Goal: Find contact information: Find contact information

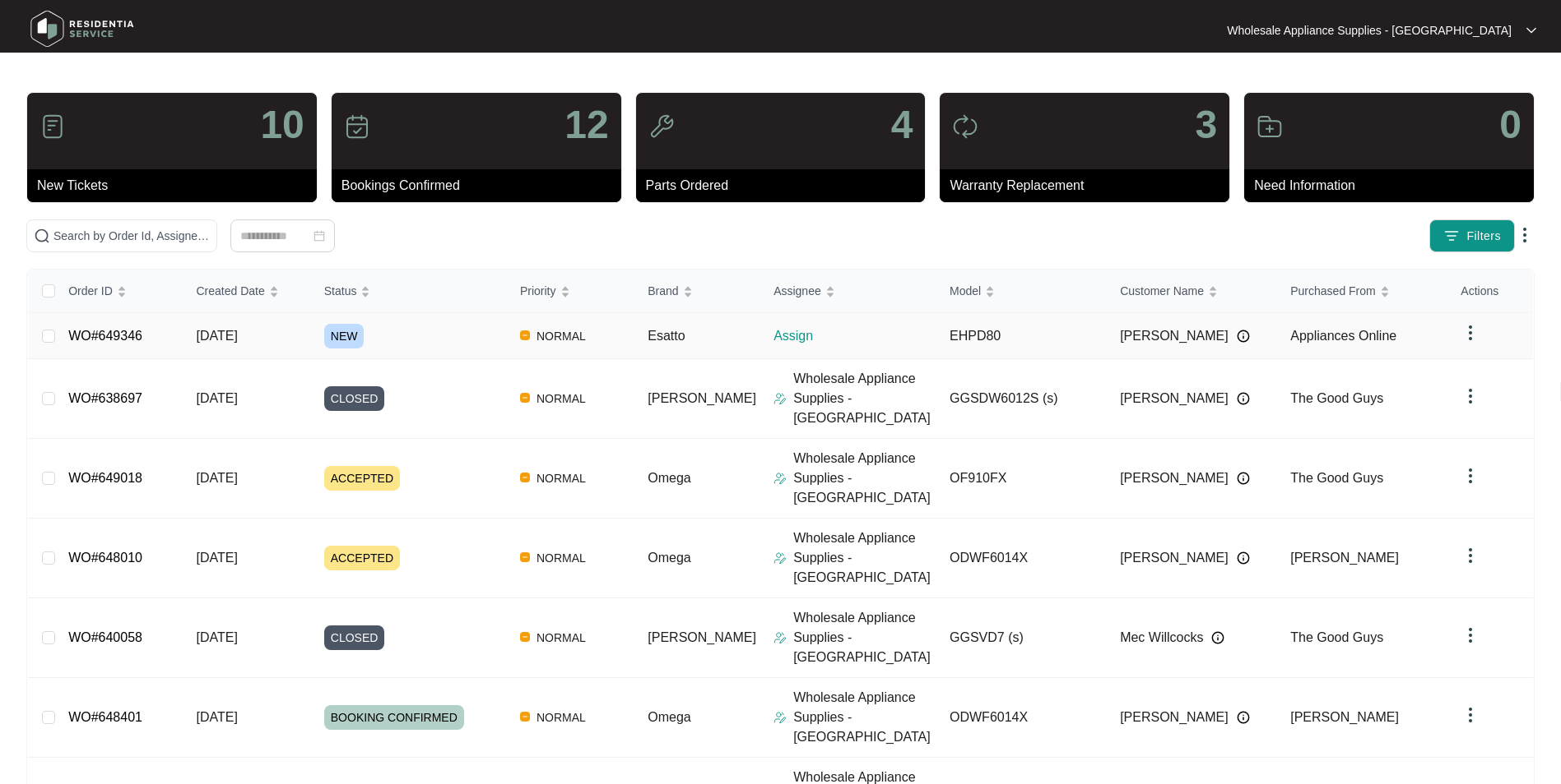
click at [237, 337] on span "[DATE]" at bounding box center [216, 336] width 41 height 14
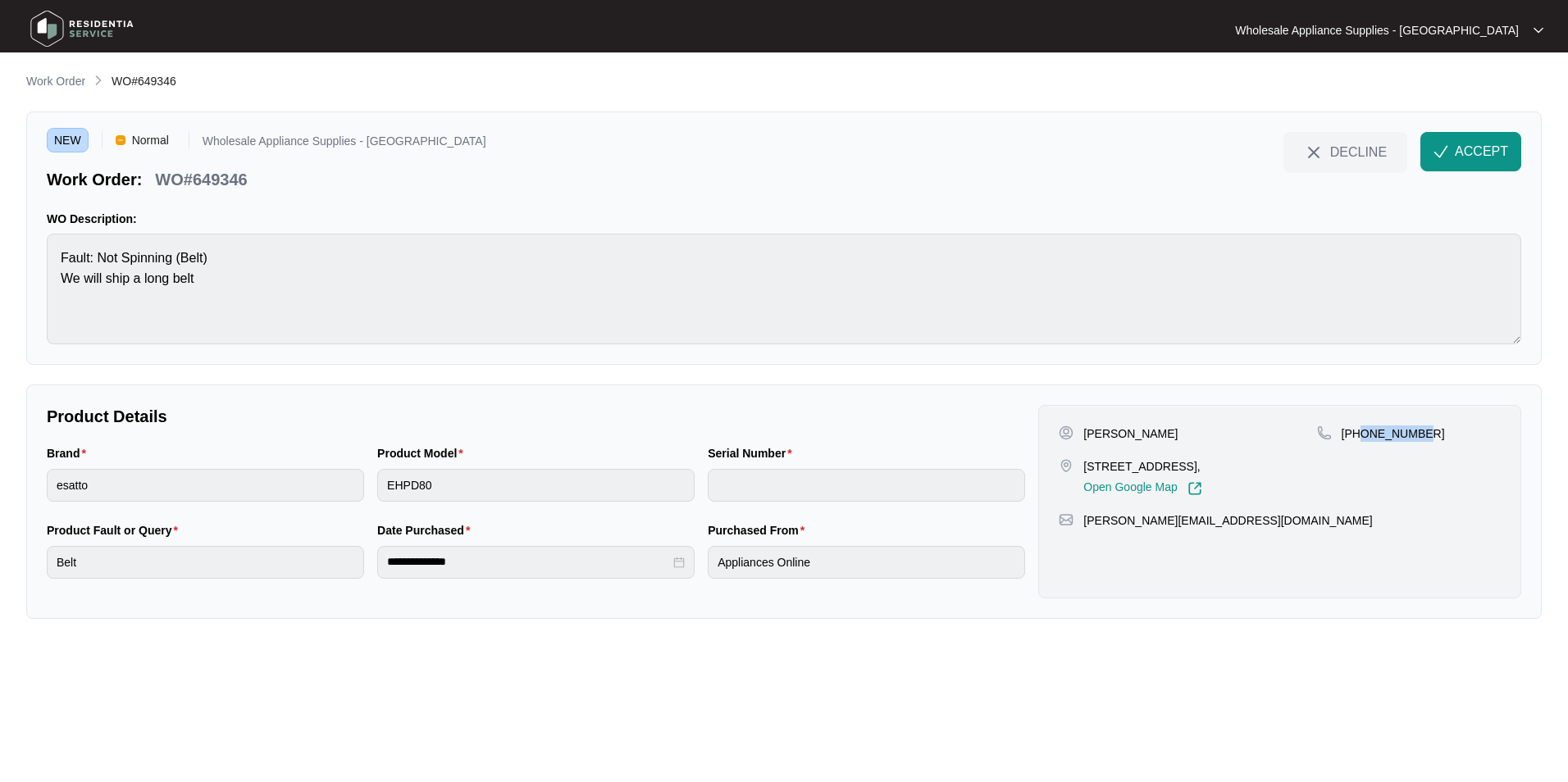
drag, startPoint x: 1420, startPoint y: 434, endPoint x: 1361, endPoint y: 435, distance: 59.0
click at [1361, 435] on div "[PHONE_NUMBER]" at bounding box center [1408, 434] width 183 height 17
copy p "418974941"
click at [1106, 435] on p "[PERSON_NAME]" at bounding box center [1129, 434] width 94 height 17
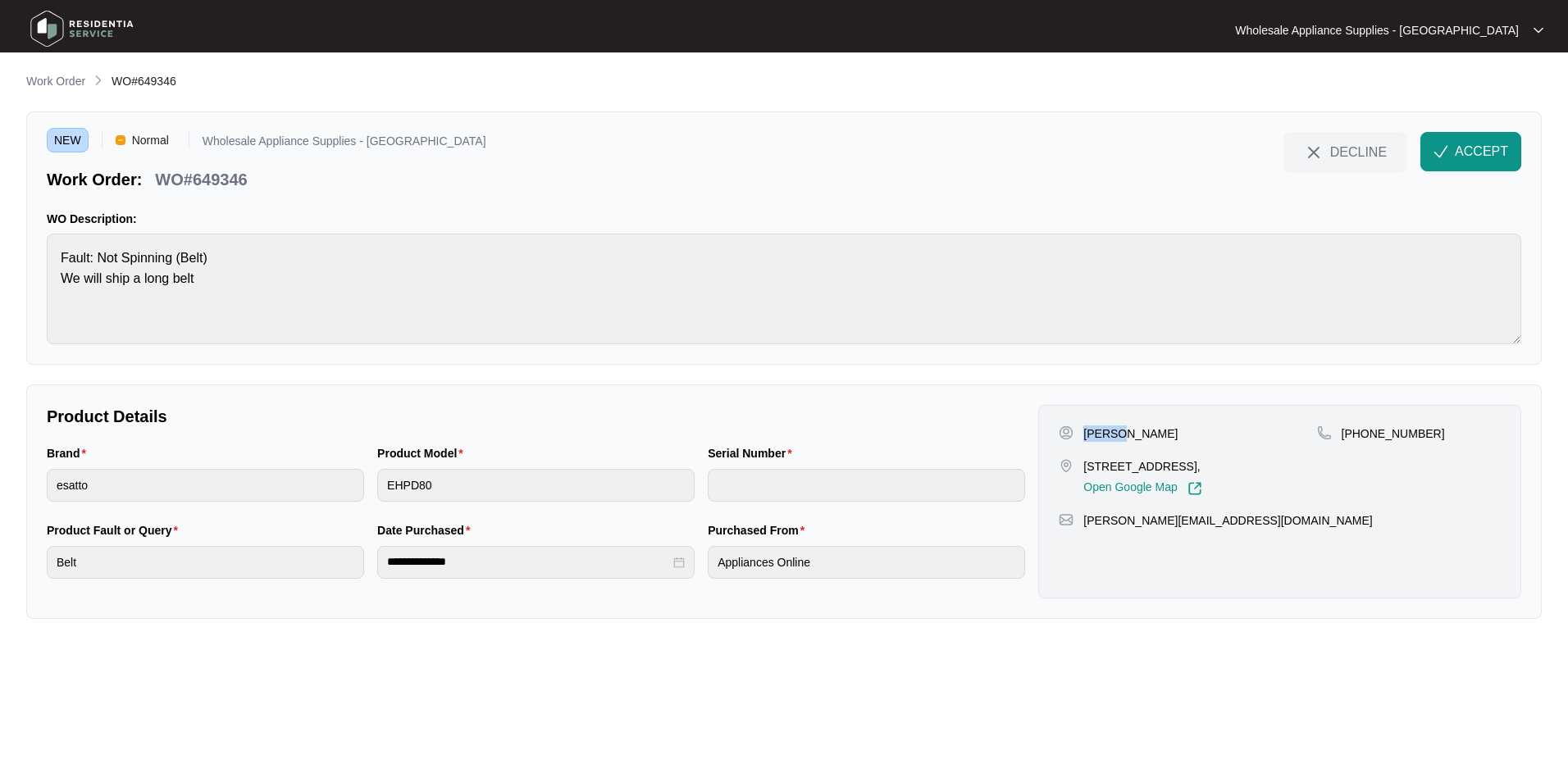
copy p "[PERSON_NAME]"
drag, startPoint x: 1175, startPoint y: 467, endPoint x: 1083, endPoint y: 466, distance: 92.0
click at [1083, 466] on p "[STREET_ADDRESS]," at bounding box center [1142, 466] width 118 height 17
copy p "6 Blue Gum Close"
drag, startPoint x: 1229, startPoint y: 517, endPoint x: 1082, endPoint y: 530, distance: 147.6
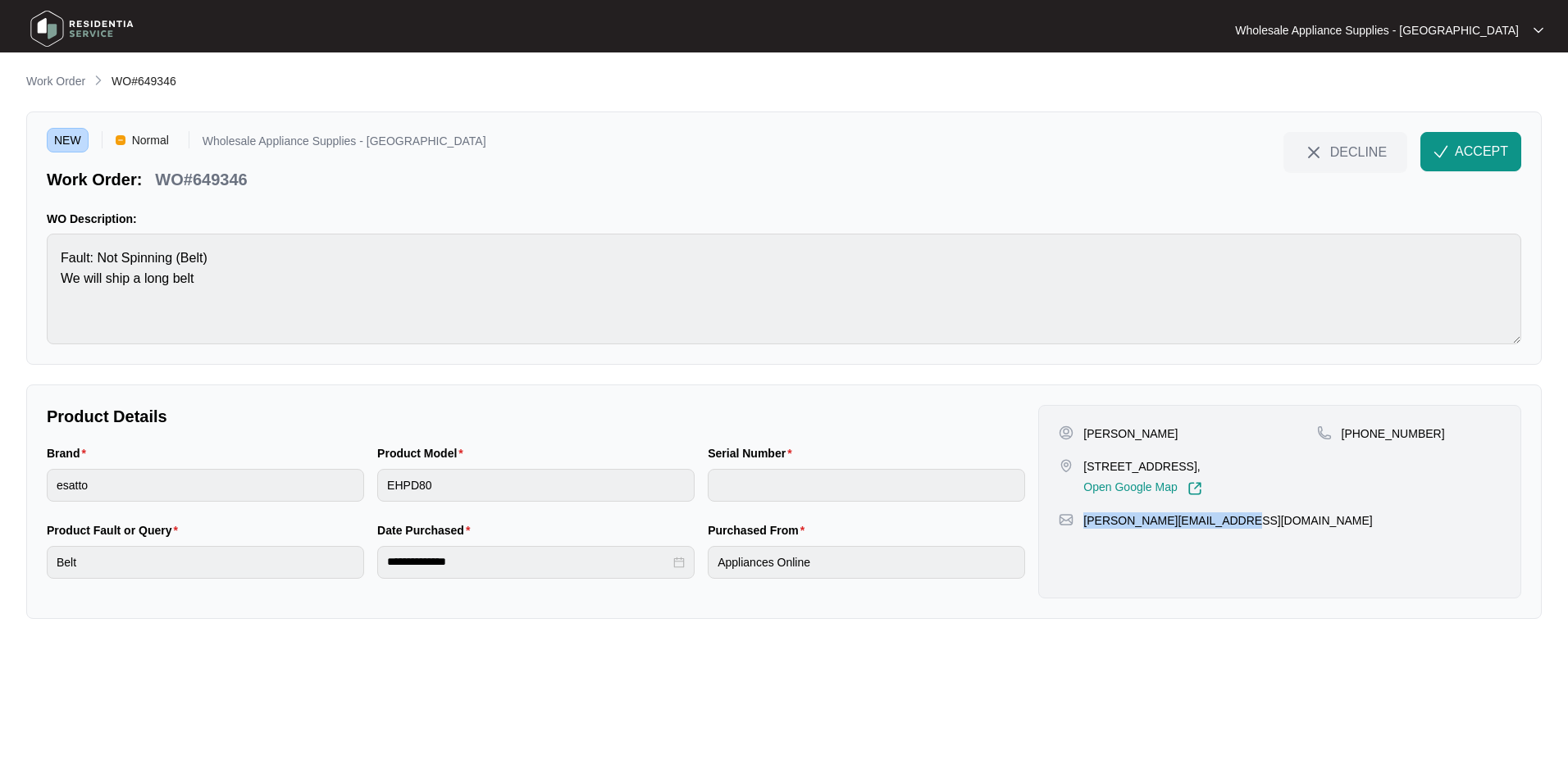
click at [1082, 530] on div "Louisa [STREET_ADDRESS], Open Google Map [PHONE_NUMBER] [PERSON_NAME][EMAIL_ADD…" at bounding box center [1279, 502] width 483 height 194
copy p "[PERSON_NAME][EMAIL_ADDRESS][DOMAIN_NAME]"
click at [231, 178] on p "WO#649346" at bounding box center [201, 180] width 92 height 23
copy p "649346"
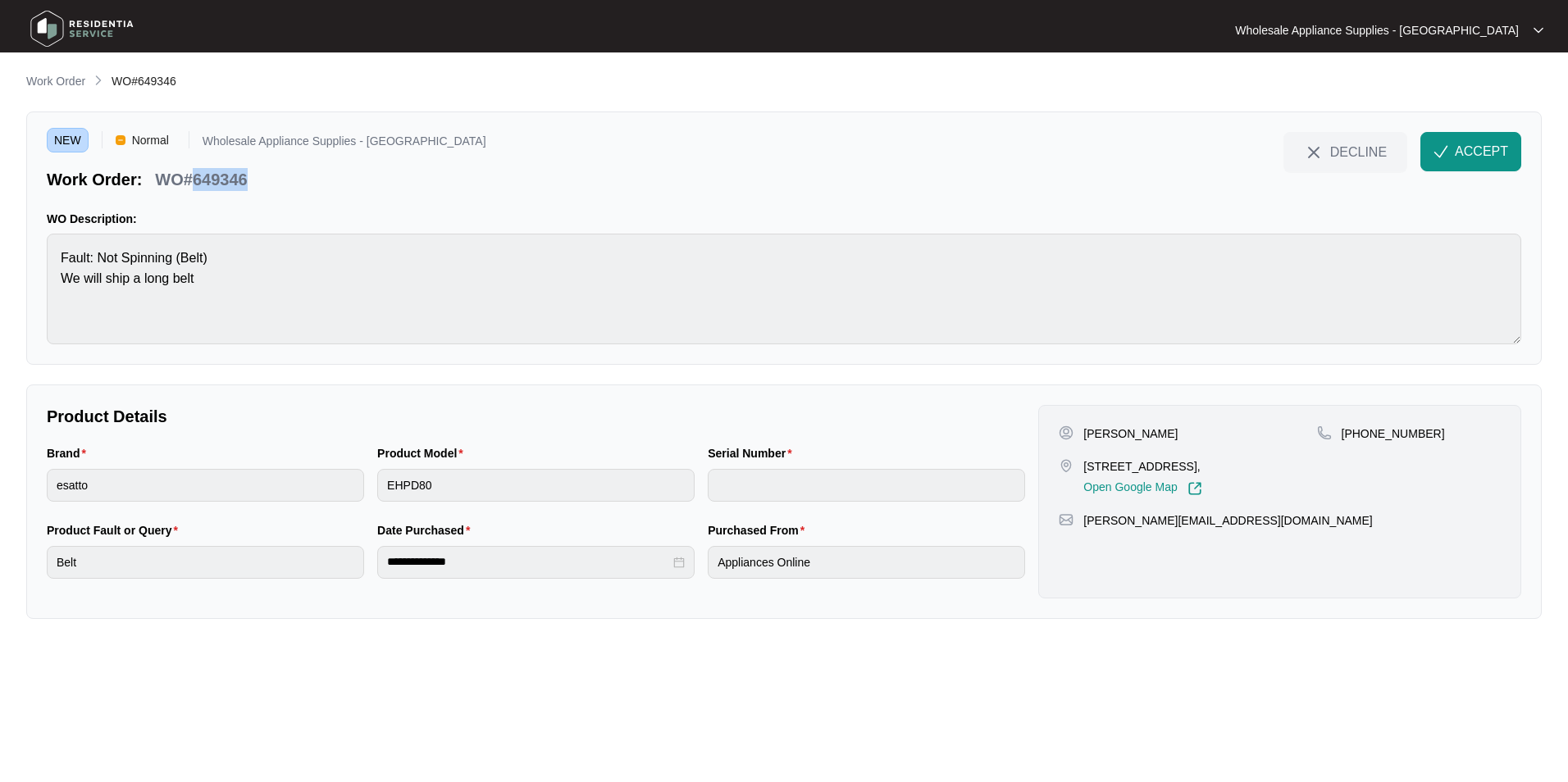
click at [1458, 156] on span "ACCEPT" at bounding box center [1481, 152] width 54 height 19
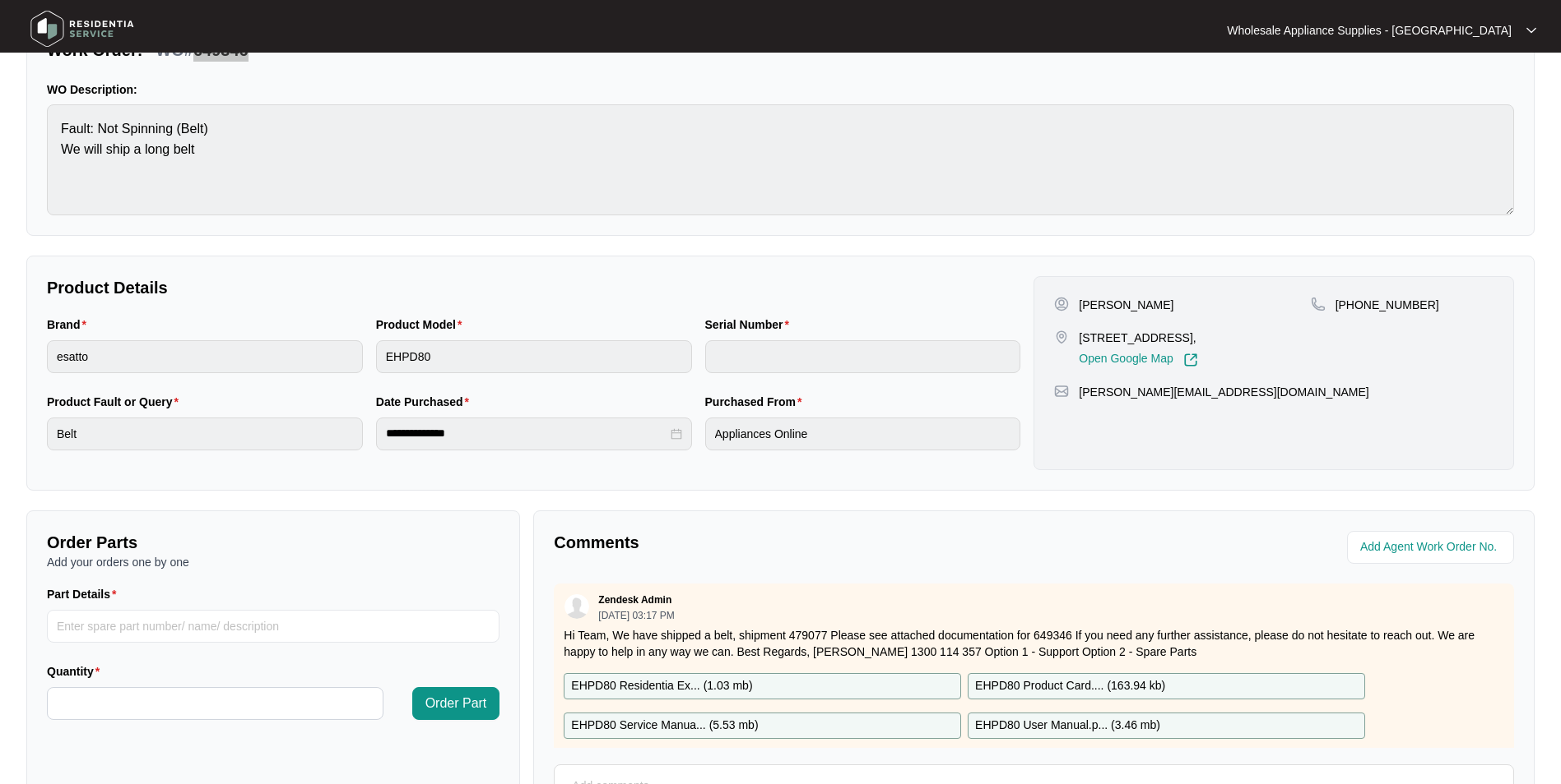
scroll to position [165, 0]
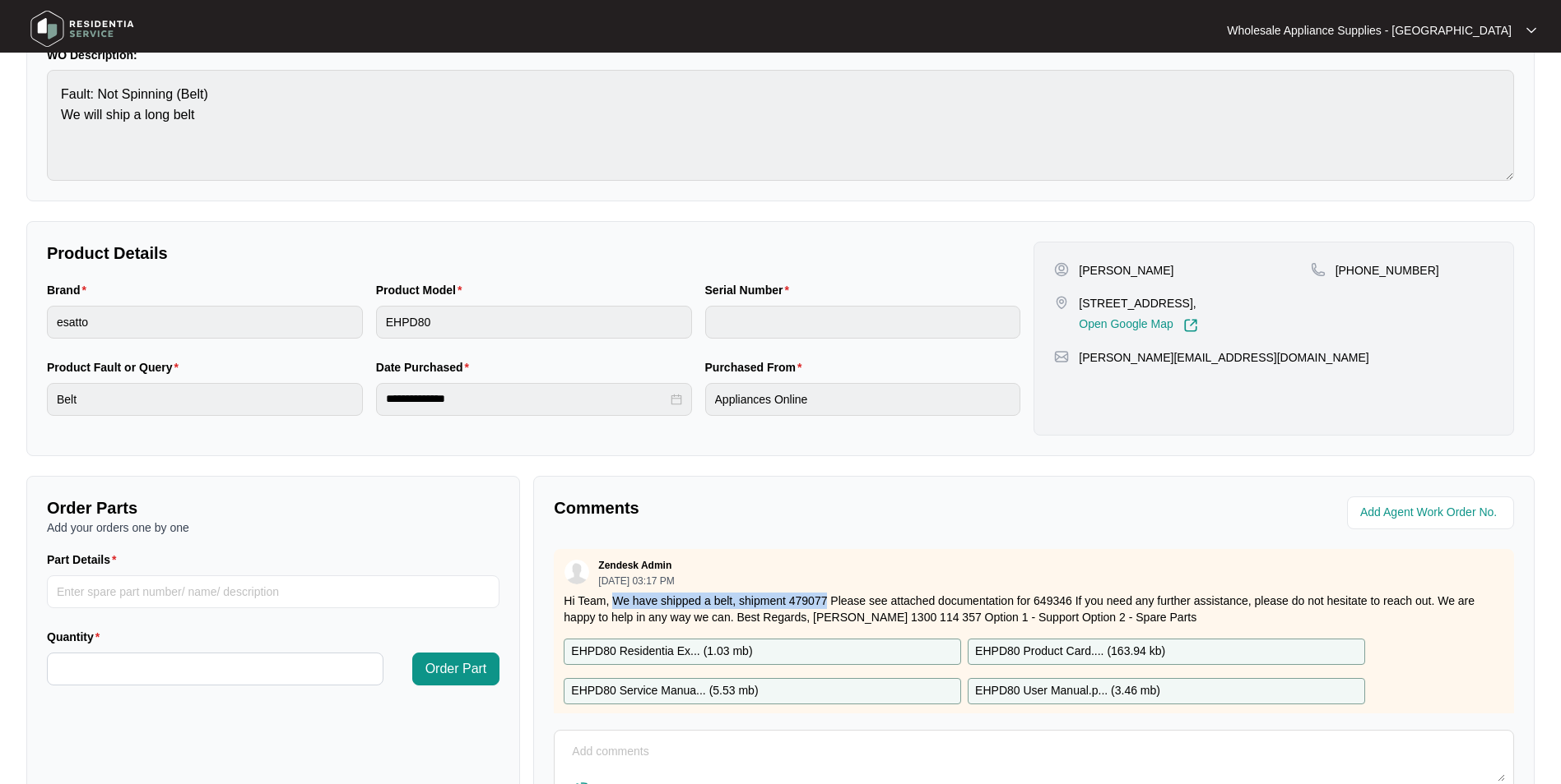
drag, startPoint x: 825, startPoint y: 604, endPoint x: 611, endPoint y: 604, distance: 214.0
click at [611, 604] on p "Hi Team, We have shipped a belt, shipment 479077 Please see attached documentat…" at bounding box center [1034, 609] width 940 height 33
copy p "We have shipped a belt, shipment 479077"
click at [357, 401] on div "**********" at bounding box center [534, 397] width 986 height 77
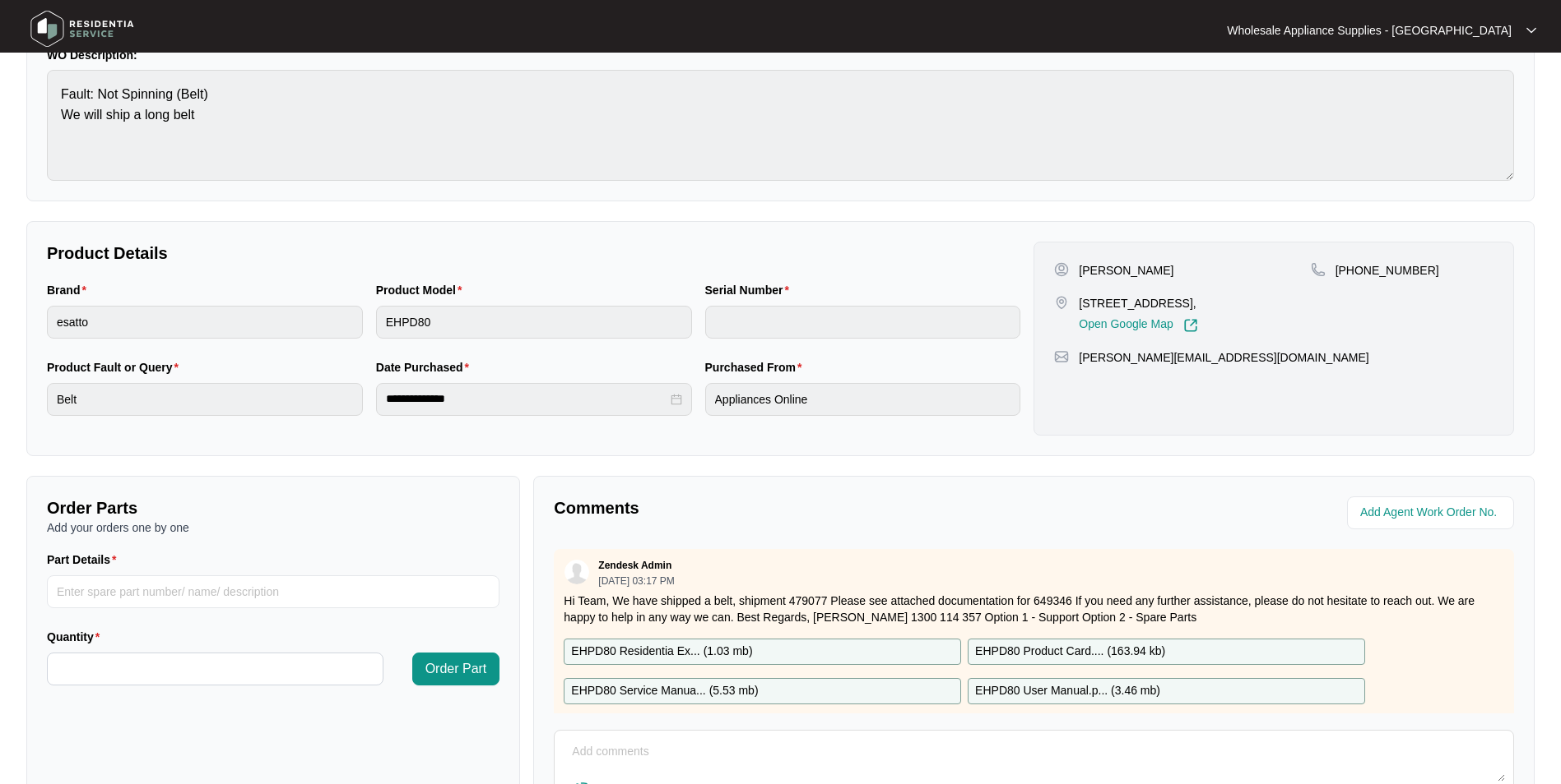
click at [365, 326] on div "Brand esatto Product Model EHPD80 Serial Number" at bounding box center [534, 320] width 986 height 77
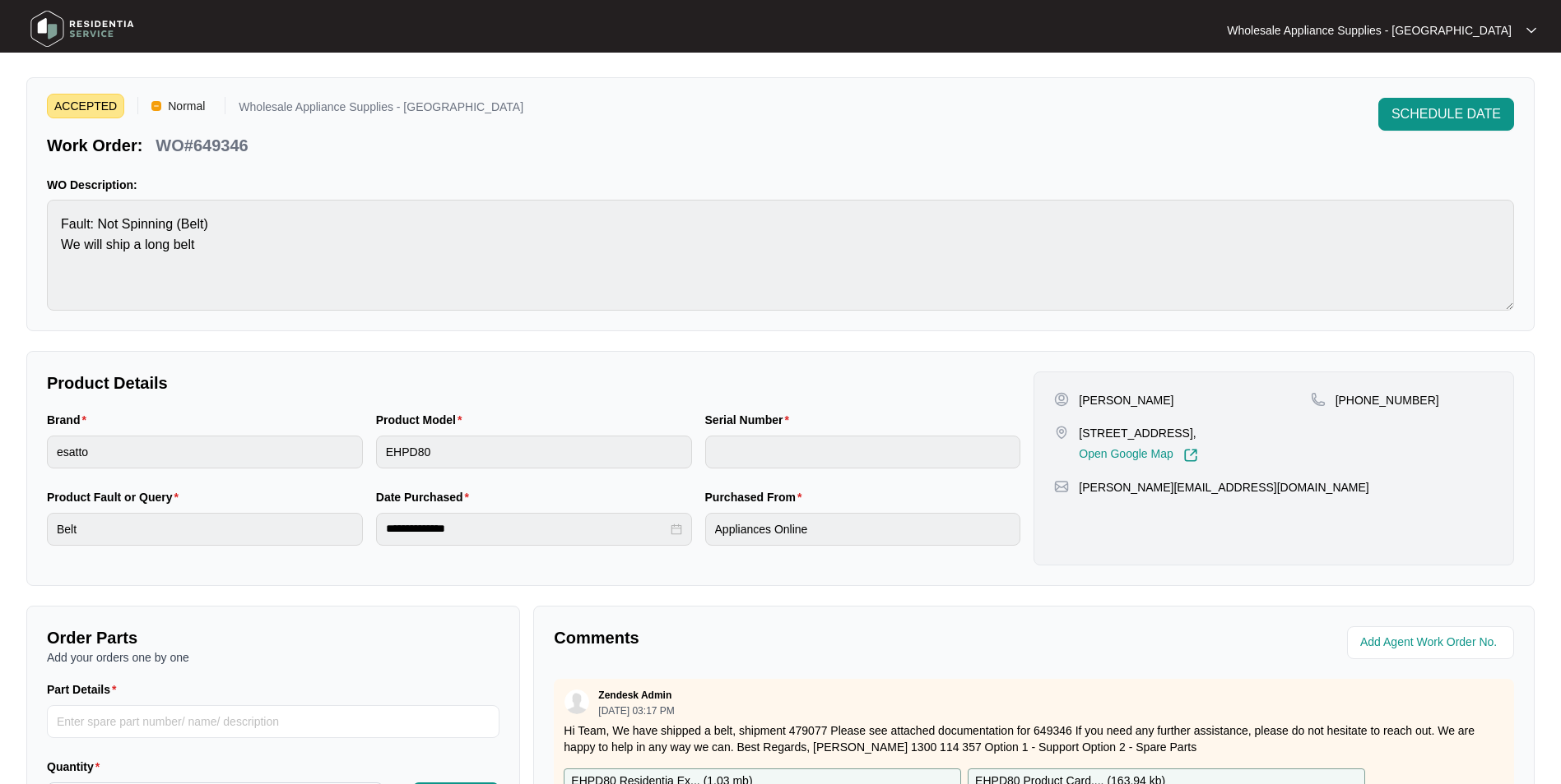
scroll to position [0, 0]
